Goal: Task Accomplishment & Management: Manage account settings

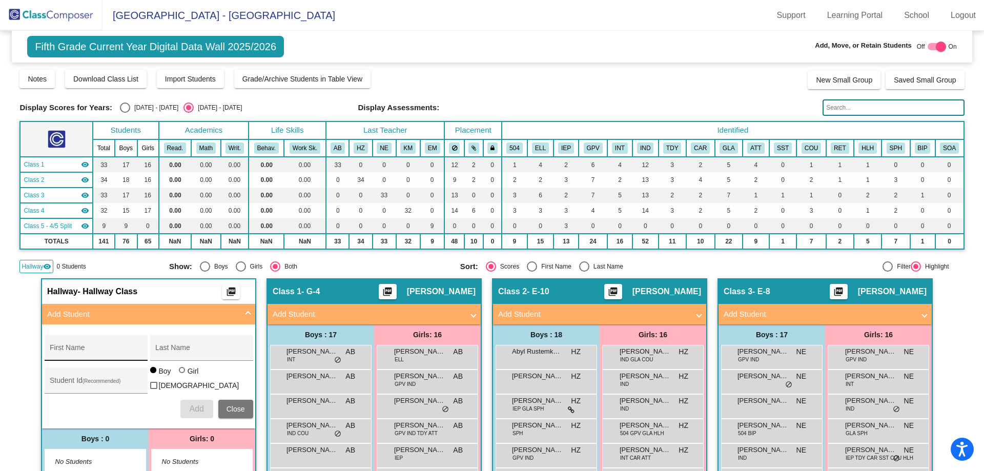
click at [111, 347] on div "First Name" at bounding box center [96, 350] width 92 height 21
type input "Merida"
type input "[PERSON_NAME]"
type input "5103187"
click at [180, 373] on div at bounding box center [182, 370] width 6 height 6
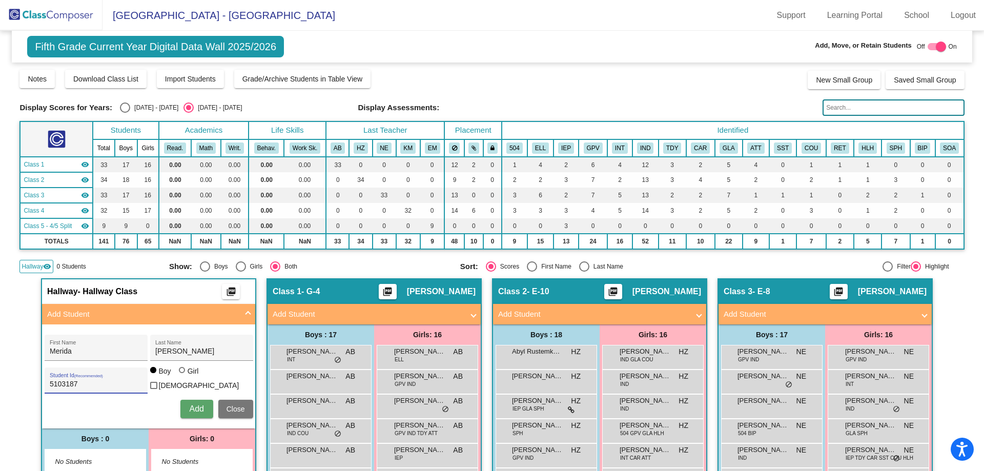
click at [182, 376] on input "Girl" at bounding box center [182, 375] width 1 height 1
radio input "true"
click at [196, 416] on div "[PERSON_NAME] First Name [PERSON_NAME] Last Name 5103187 Student Id (Recommende…" at bounding box center [148, 376] width 219 height 94
click at [192, 409] on span "Add" at bounding box center [196, 408] width 14 height 9
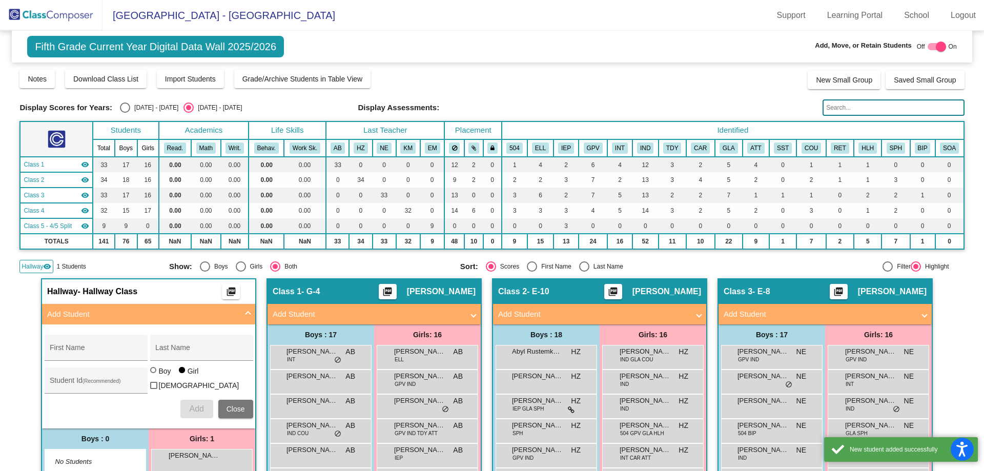
click at [236, 310] on span "Add Student" at bounding box center [146, 314] width 199 height 12
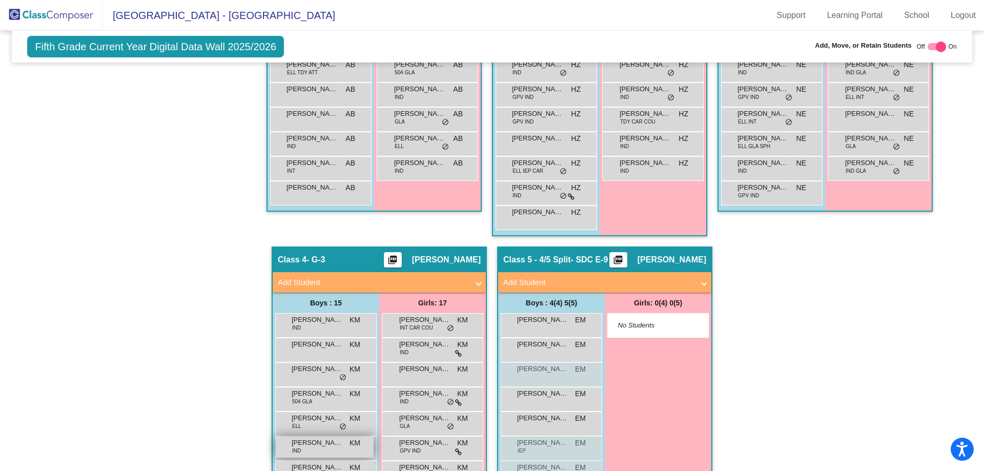
scroll to position [561, 0]
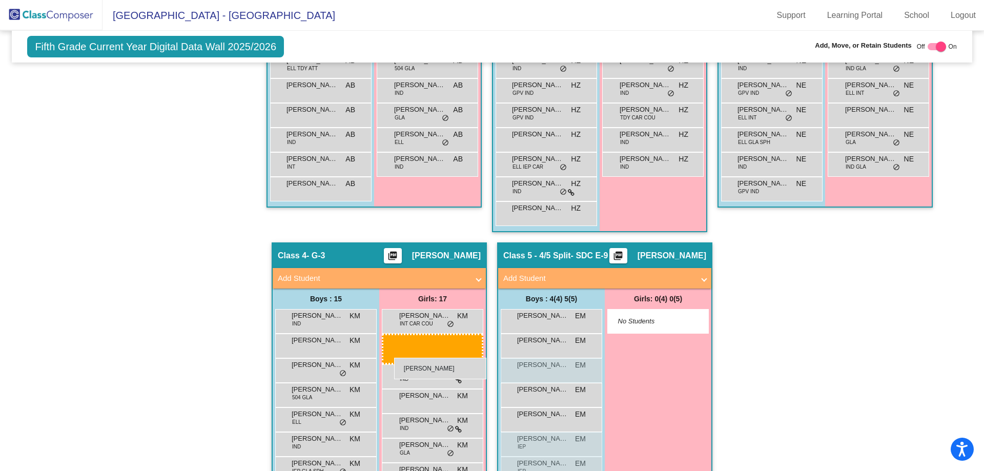
drag, startPoint x: 204, startPoint y: 355, endPoint x: 394, endPoint y: 358, distance: 190.1
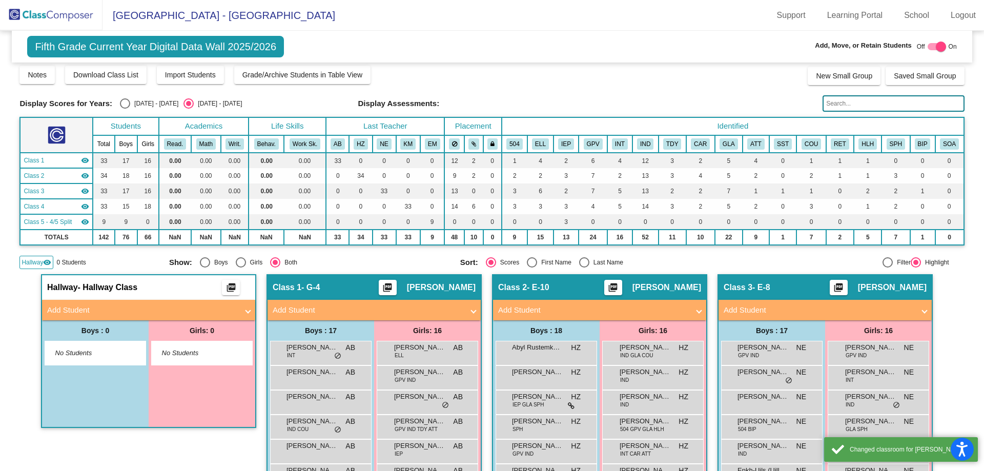
scroll to position [0, 0]
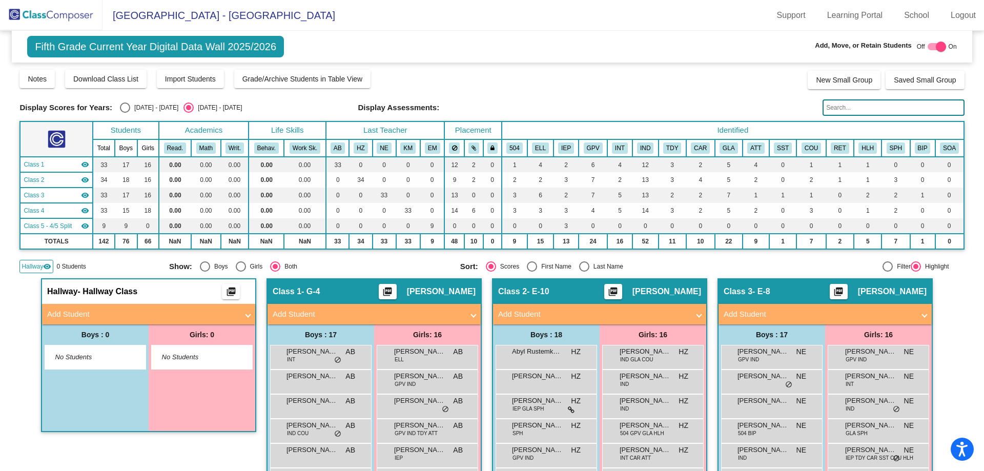
click at [34, 264] on span "Hallway" at bounding box center [33, 266] width 22 height 9
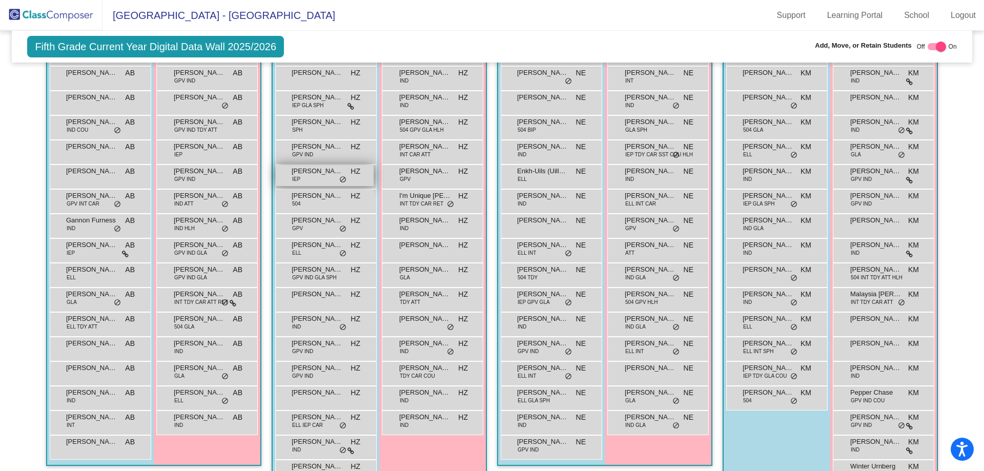
scroll to position [307, 0]
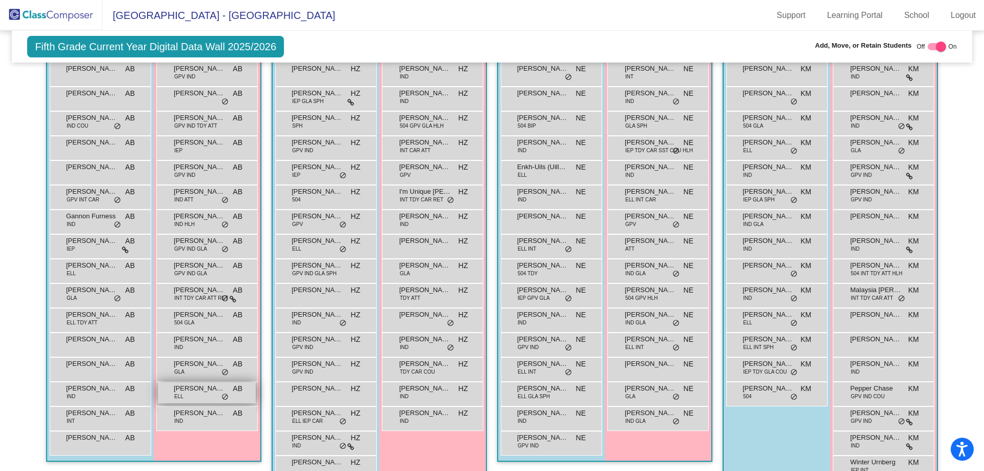
click at [190, 395] on div "[PERSON_NAME] ELL AB lock do_not_disturb_alt" at bounding box center [207, 392] width 98 height 21
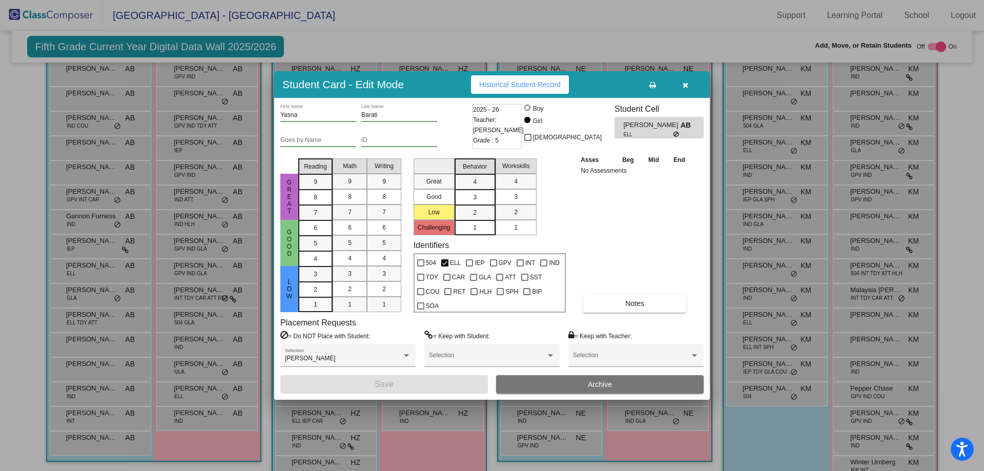
click at [606, 383] on span "Archive" at bounding box center [600, 384] width 24 height 8
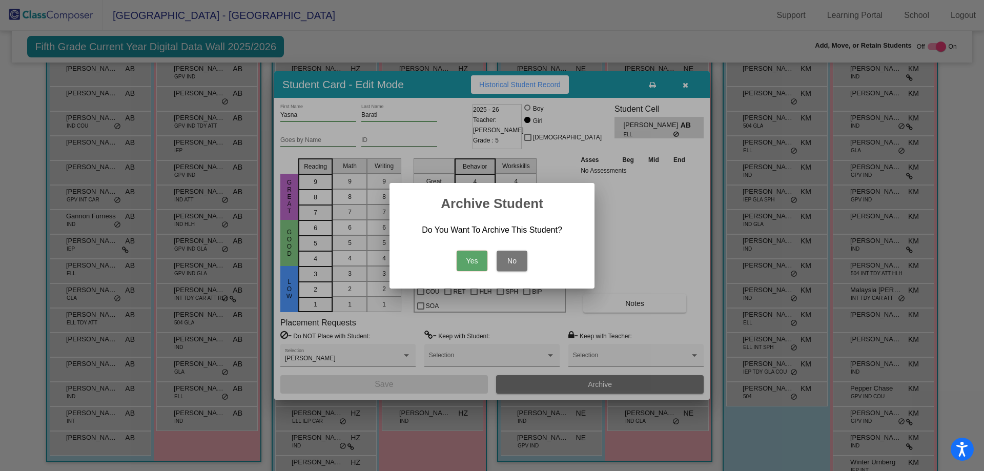
click at [468, 261] on button "Yes" at bounding box center [471, 261] width 31 height 20
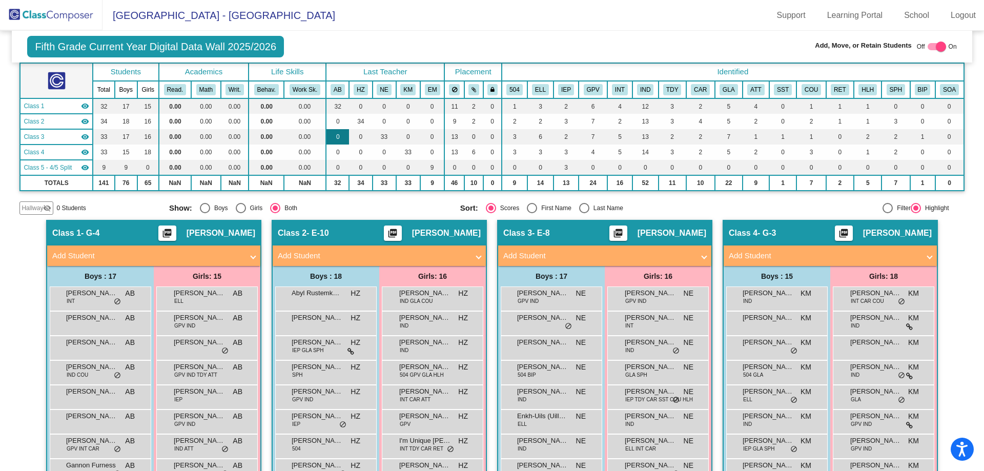
scroll to position [0, 0]
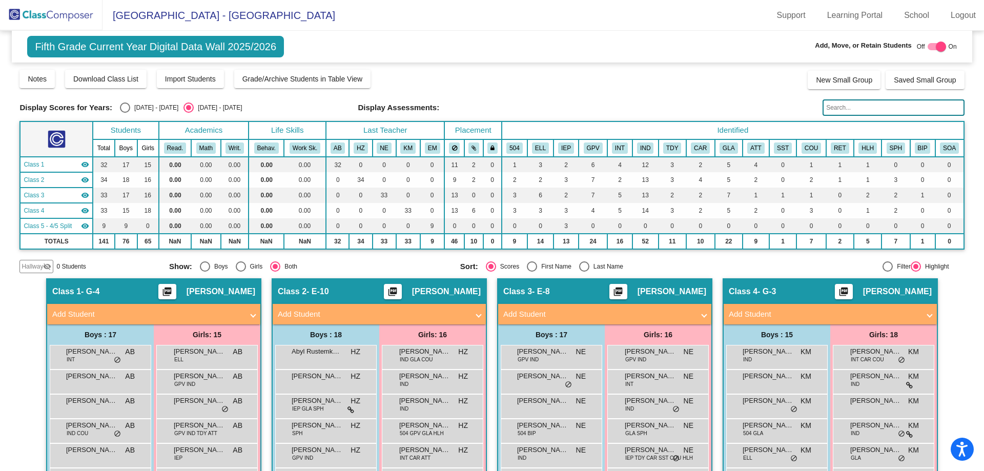
drag, startPoint x: 588, startPoint y: 265, endPoint x: 576, endPoint y: 265, distance: 11.8
click at [589, 265] on div "Last Name" at bounding box center [606, 266] width 34 height 9
click at [584, 272] on input "Last Name" at bounding box center [584, 272] width 1 height 1
radio input "true"
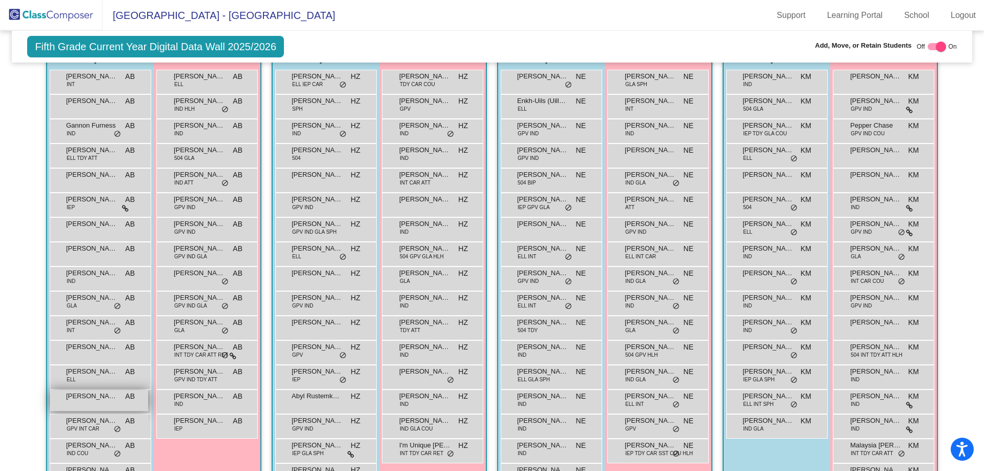
scroll to position [307, 0]
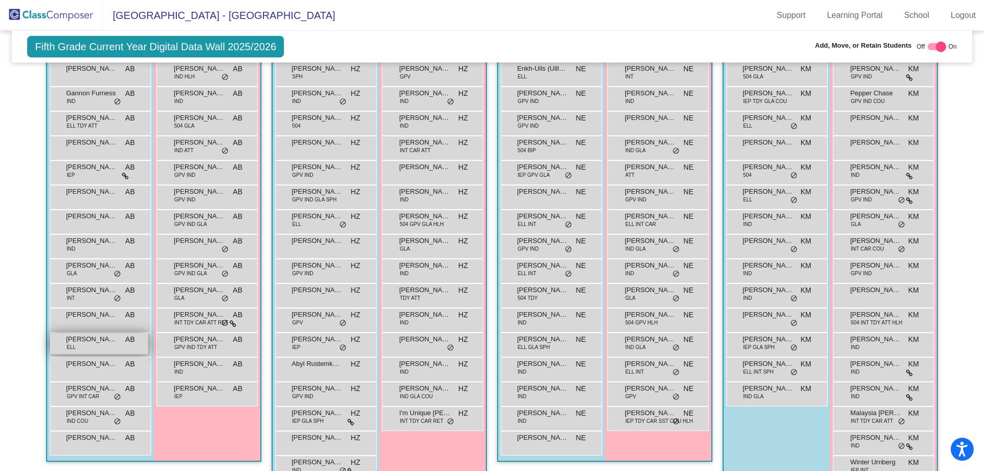
click at [114, 342] on span "[PERSON_NAME] Quami" at bounding box center [91, 339] width 51 height 10
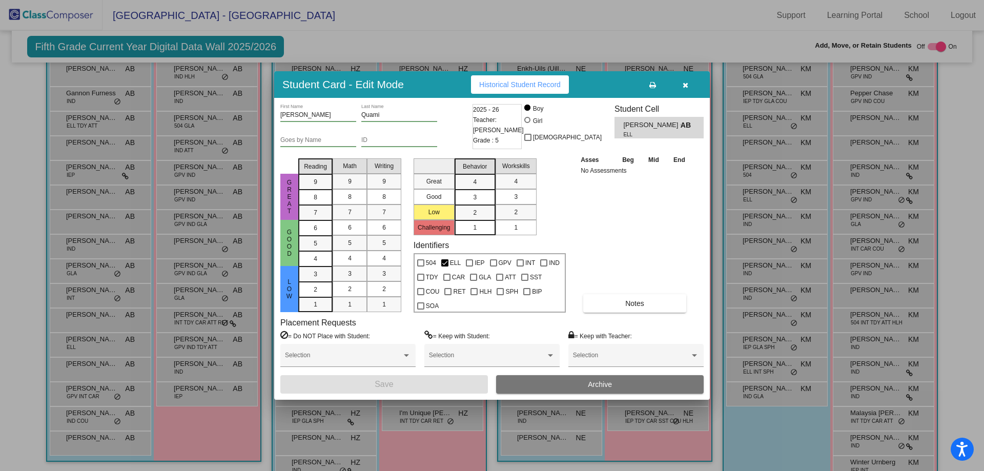
click at [379, 111] on div "Quami Last Name" at bounding box center [399, 112] width 76 height 17
type input "Qaumi"
click at [403, 386] on button "Save" at bounding box center [383, 384] width 207 height 18
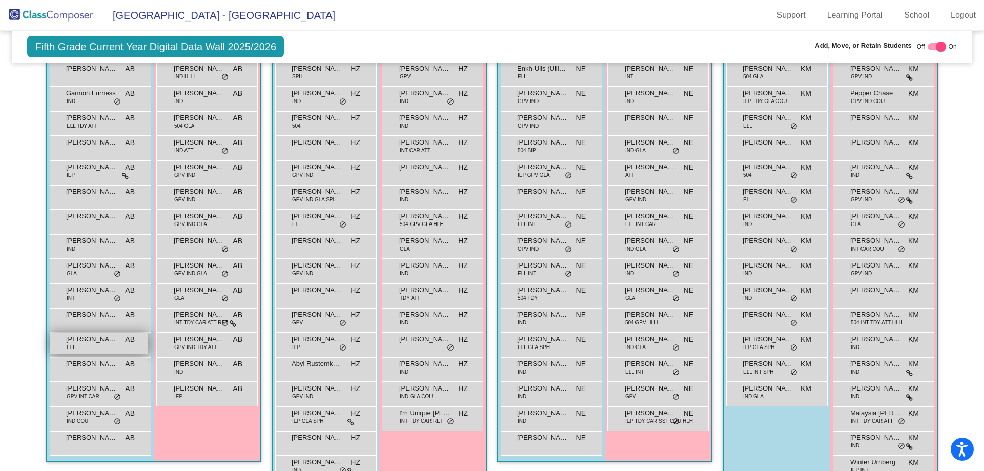
click at [89, 346] on div "[PERSON_NAME] Qaumi ELL AB lock do_not_disturb_alt" at bounding box center [99, 343] width 98 height 21
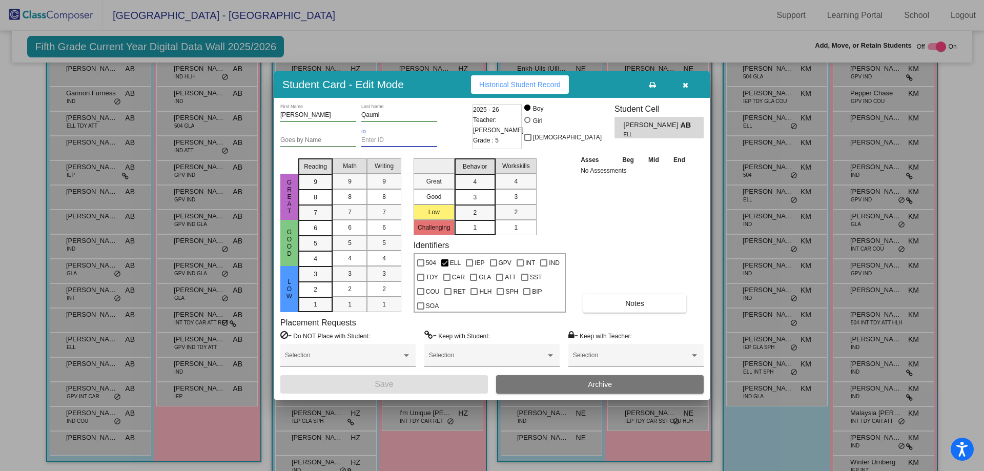
click at [384, 140] on input "ID" at bounding box center [399, 140] width 76 height 7
type input "5071390"
click at [406, 386] on button "Save" at bounding box center [383, 384] width 207 height 18
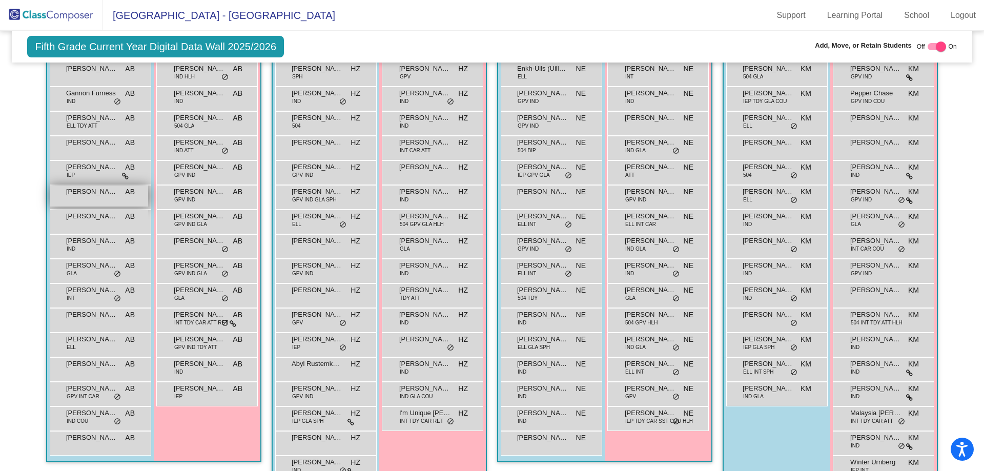
click at [105, 202] on div "[PERSON_NAME] lock do_not_disturb_alt" at bounding box center [99, 195] width 98 height 21
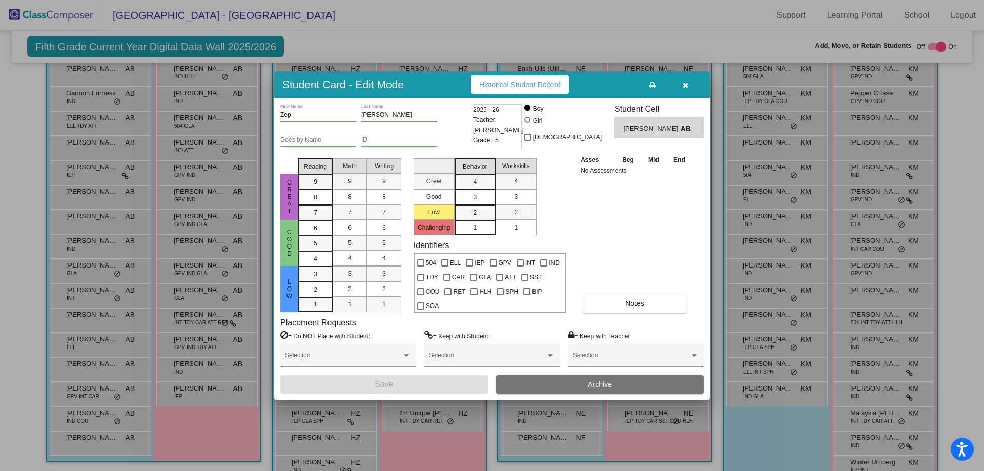
click at [687, 86] on icon "button" at bounding box center [685, 84] width 6 height 7
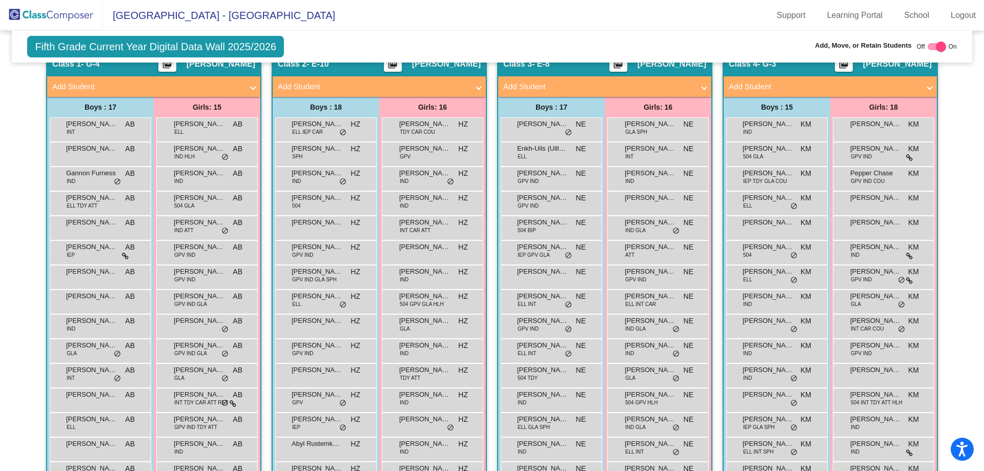
scroll to position [205, 0]
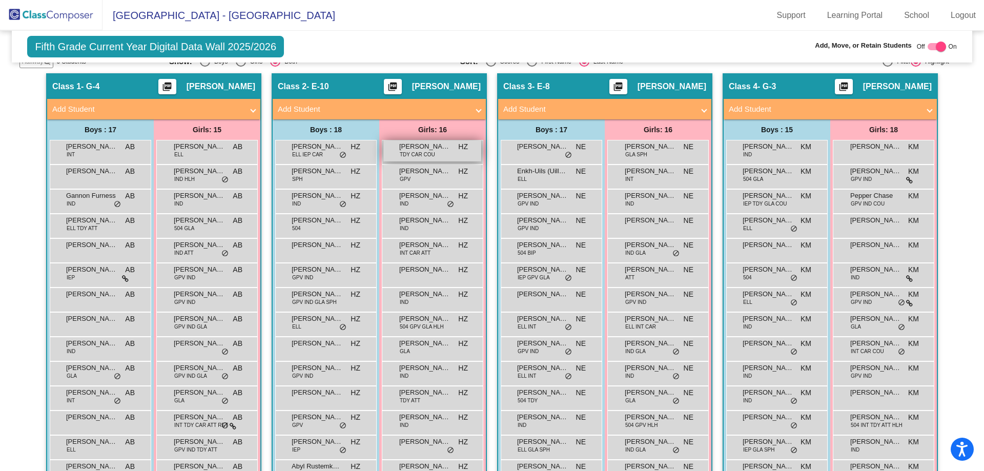
click at [443, 154] on div "[PERSON_NAME] TDY CAR COU HZ lock do_not_disturb_alt" at bounding box center [432, 150] width 98 height 21
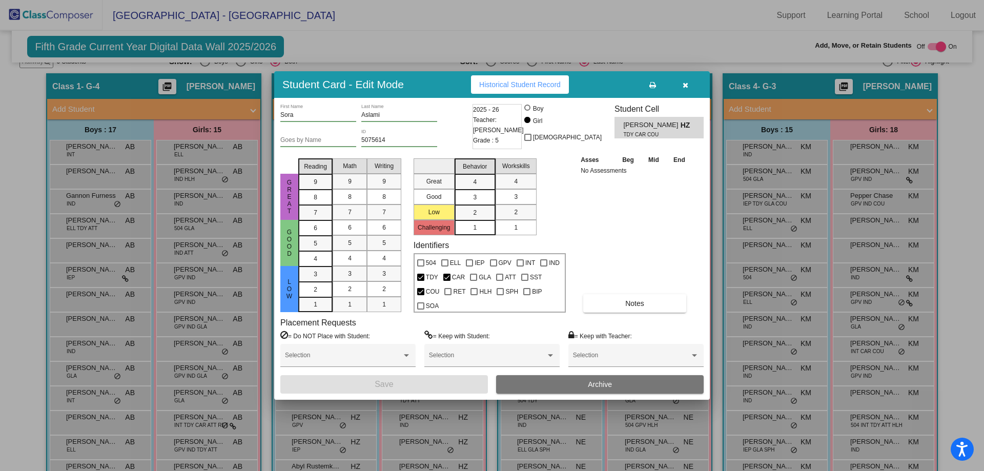
click at [608, 384] on span "Archive" at bounding box center [600, 384] width 24 height 8
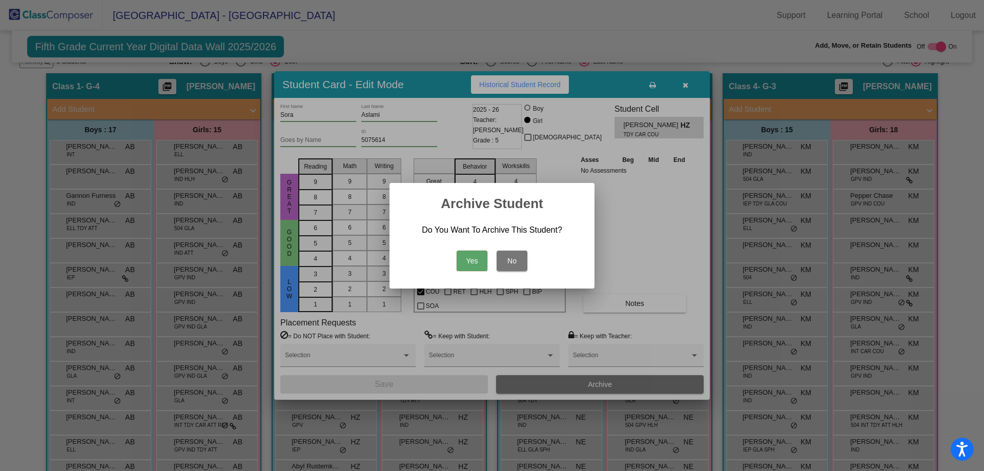
click at [480, 264] on button "Yes" at bounding box center [471, 261] width 31 height 20
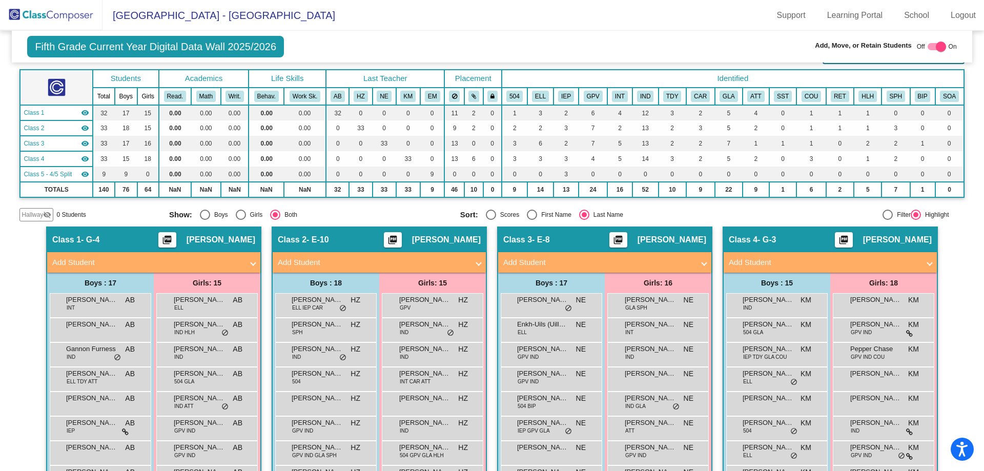
scroll to position [0, 0]
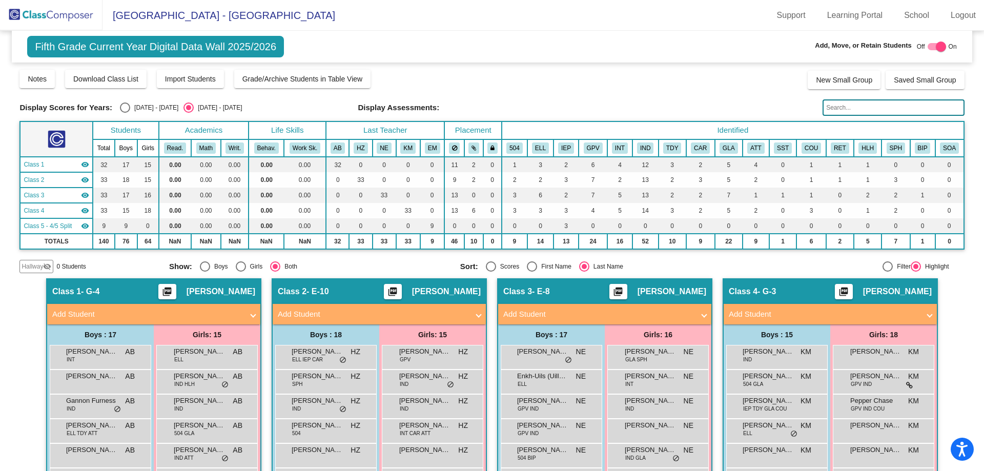
click at [66, 13] on img at bounding box center [51, 15] width 102 height 30
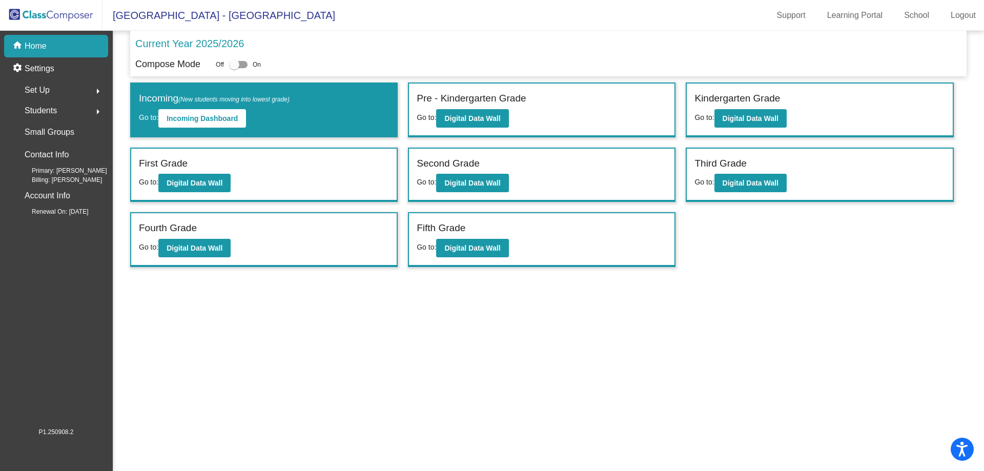
click at [85, 112] on div "Students arrow_right" at bounding box center [59, 110] width 98 height 20
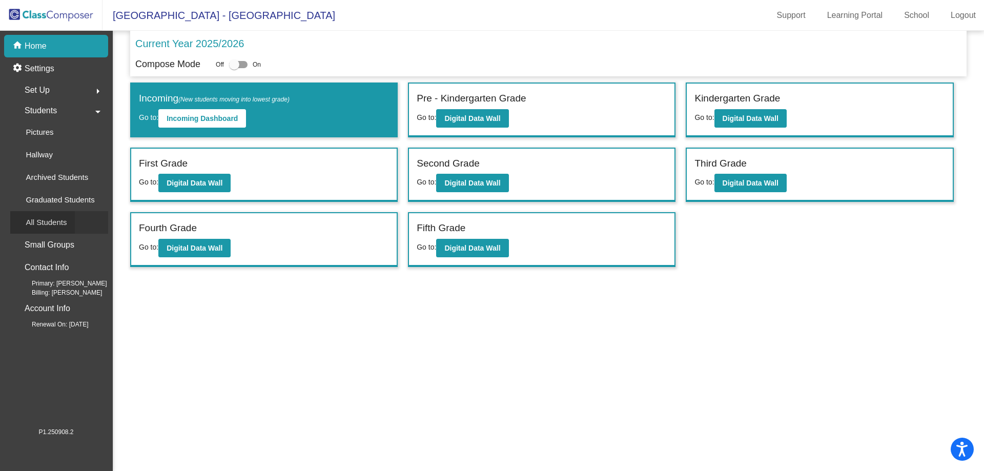
click at [64, 219] on p "All Students" at bounding box center [46, 222] width 41 height 12
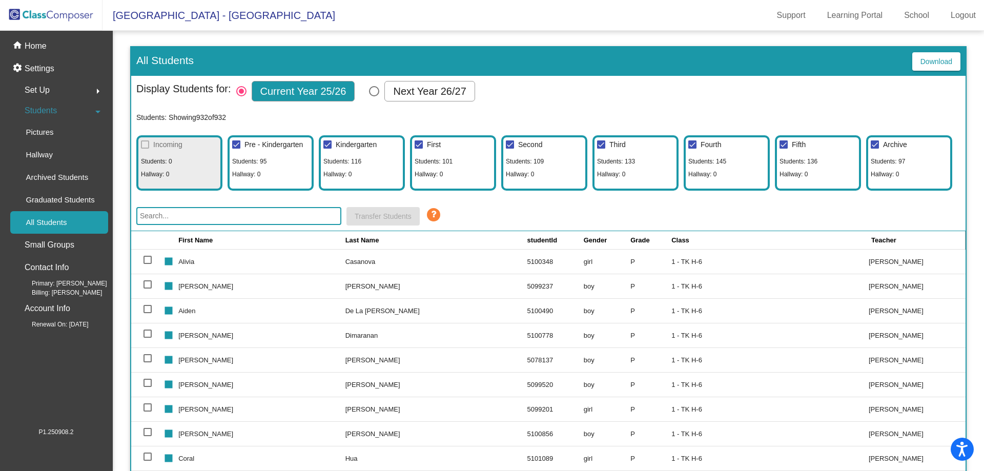
click at [206, 218] on input "text" at bounding box center [238, 216] width 205 height 18
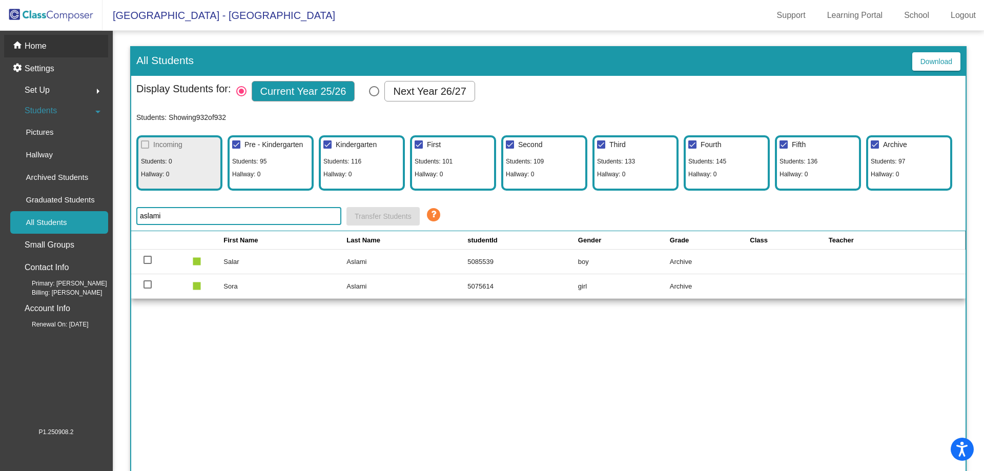
type input "aslami"
click at [49, 47] on div "home Home" at bounding box center [56, 46] width 104 height 23
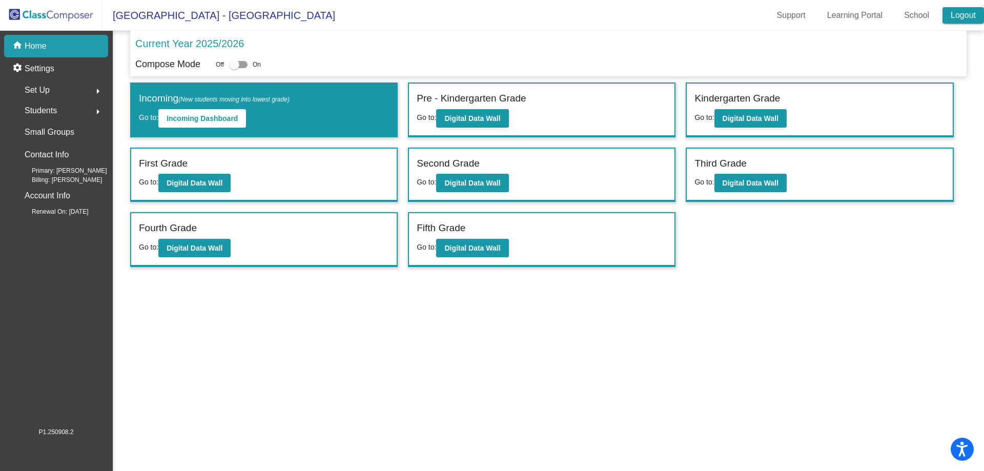
click at [957, 14] on link "Logout" at bounding box center [962, 15] width 41 height 16
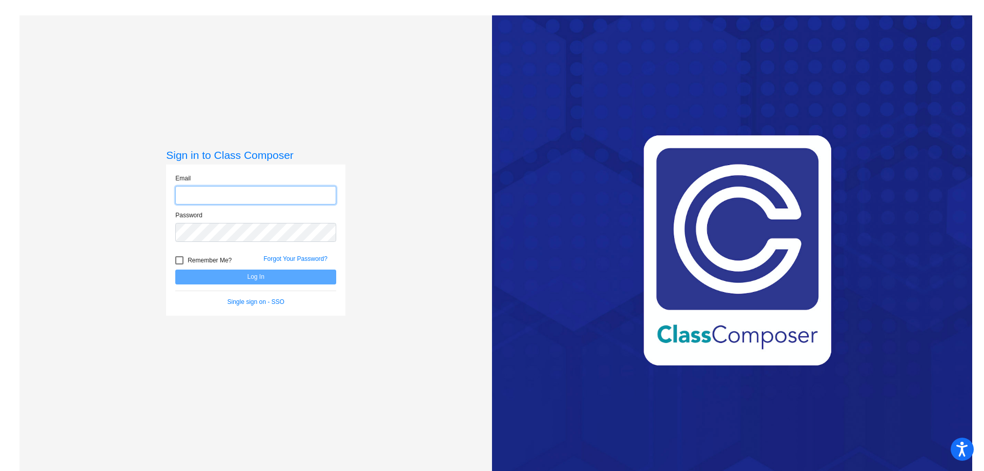
type input "[EMAIL_ADDRESS][DOMAIN_NAME]"
